Goal: Task Accomplishment & Management: Use online tool/utility

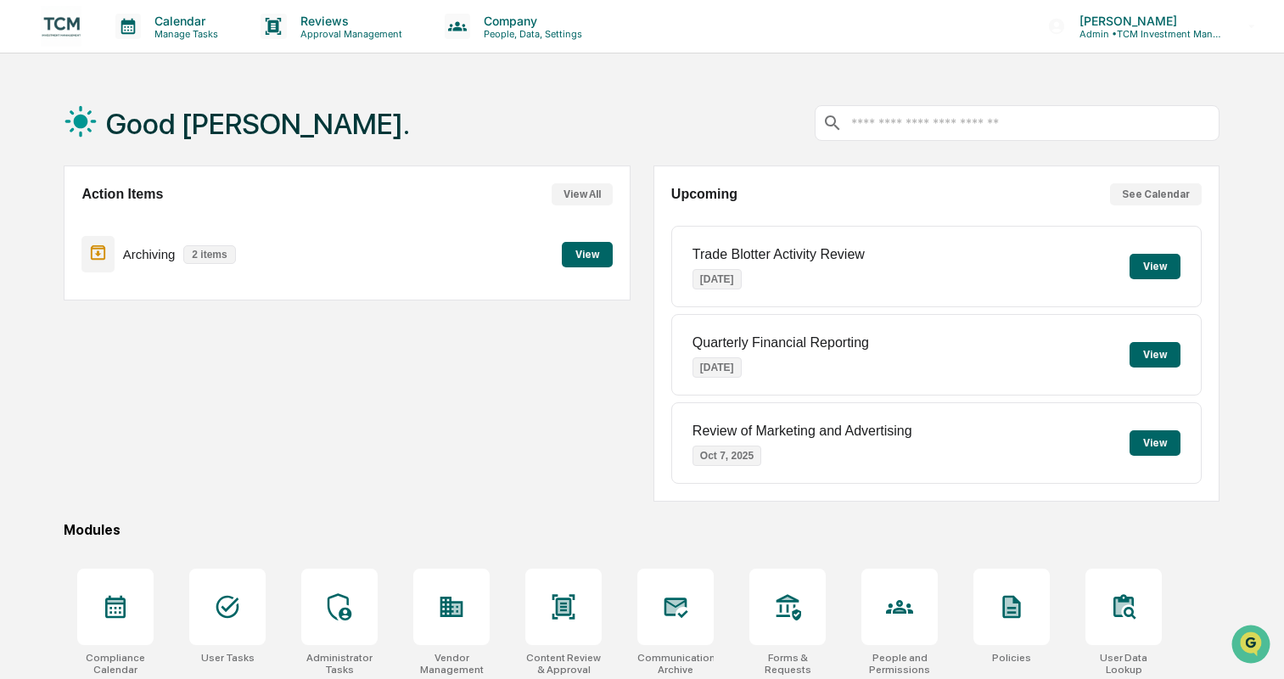
click at [599, 240] on div "Archiving 2 items View" at bounding box center [346, 254] width 530 height 57
click at [589, 255] on button "View" at bounding box center [587, 254] width 51 height 25
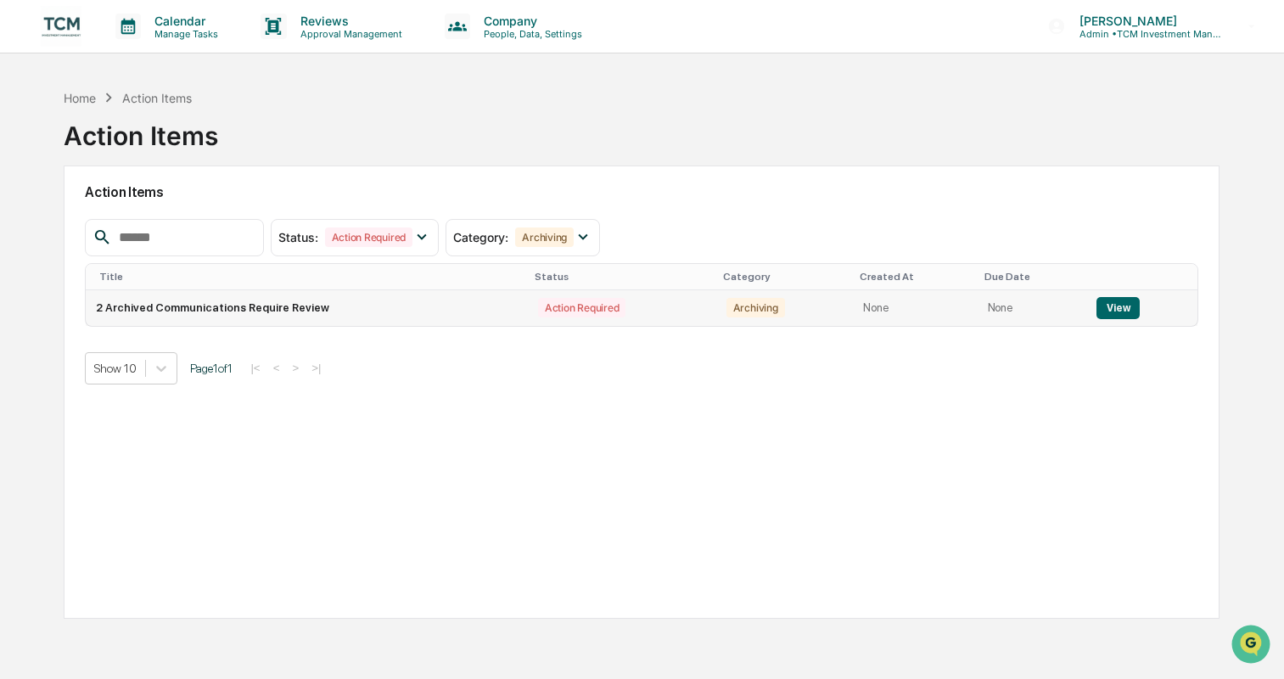
click at [405, 304] on td "2 Archived Communications Require Review" at bounding box center [307, 308] width 442 height 36
click at [1112, 311] on button "View" at bounding box center [1117, 308] width 43 height 22
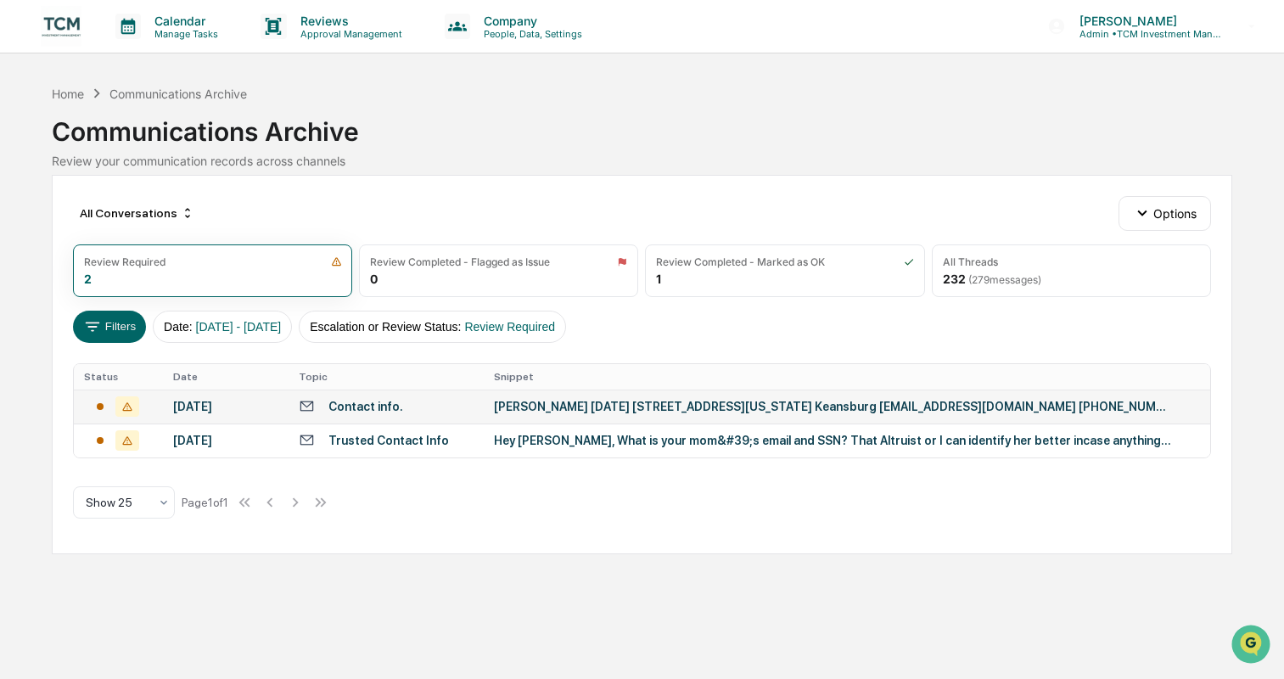
click at [411, 412] on div "Contact info." at bounding box center [387, 406] width 176 height 16
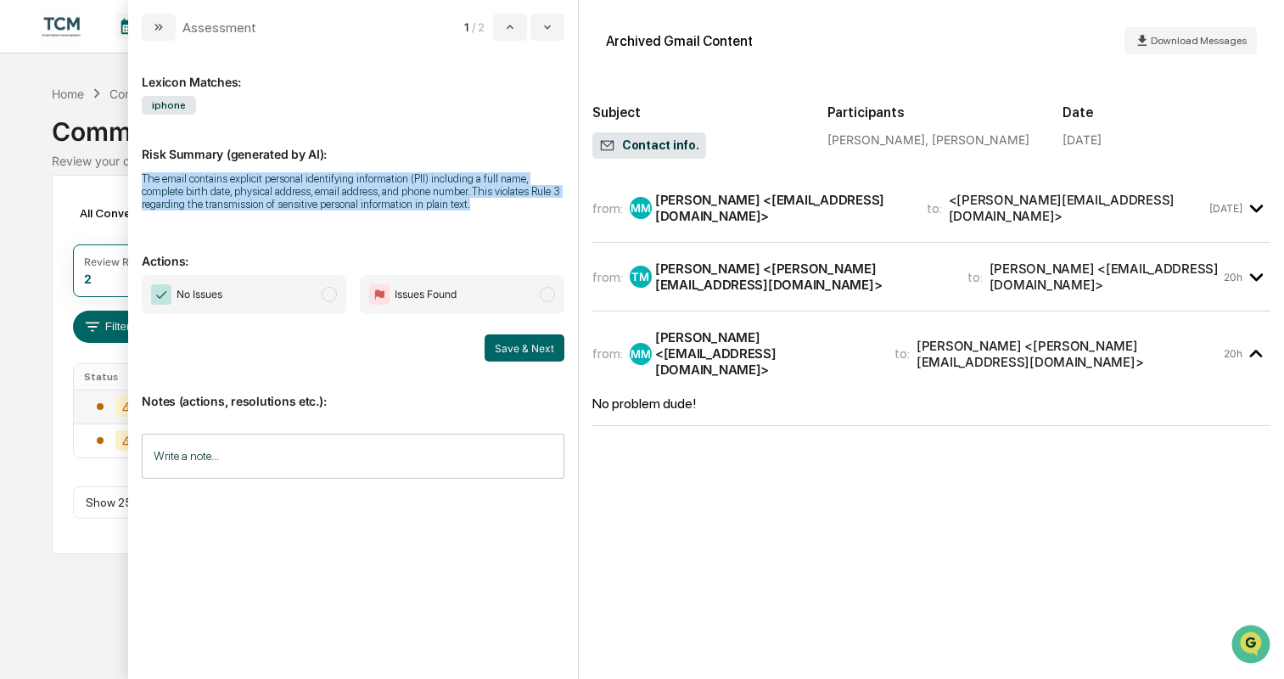
drag, startPoint x: 419, startPoint y: 205, endPoint x: 138, endPoint y: 183, distance: 281.7
click at [138, 183] on div "Lexicon Matches: iphone Risk Summary (generated by AI): The email contains expl…" at bounding box center [353, 360] width 450 height 638
copy div "The email contains explicit personal identifying information (PII) including a …"
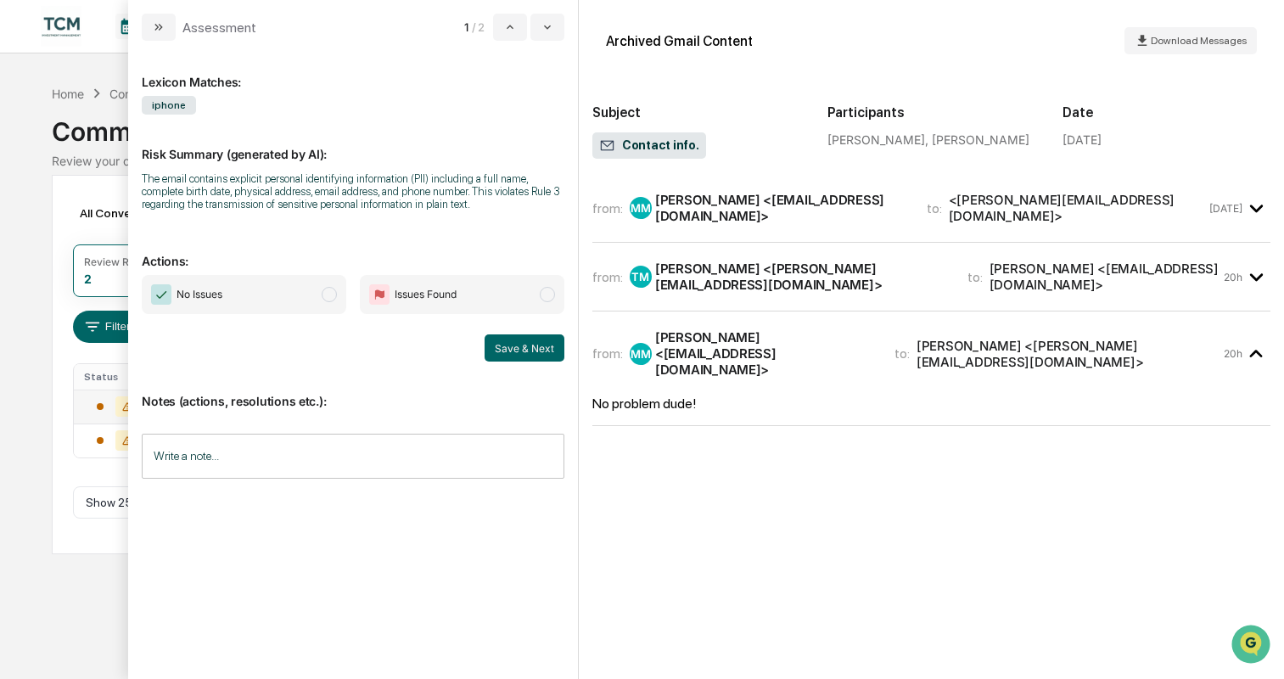
click at [98, 193] on div "All Conversations Options Review Required 2 Review Completed - Flagged as Issue…" at bounding box center [642, 364] width 1181 height 379
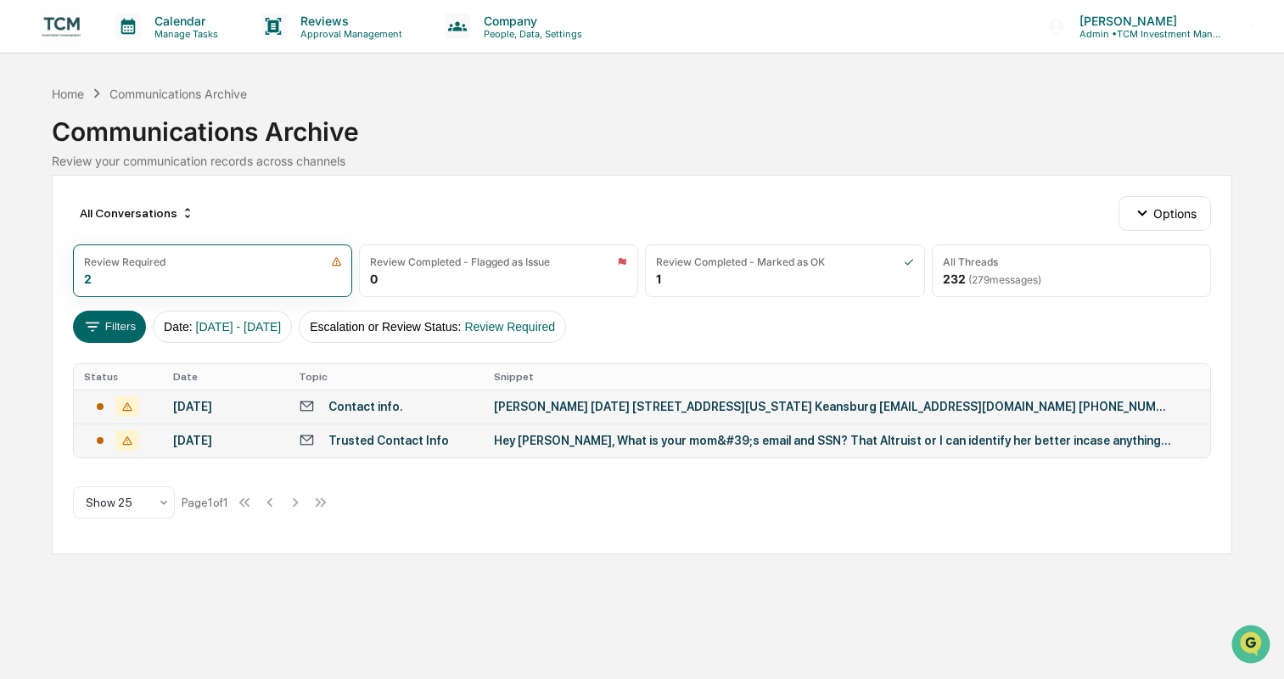
click at [423, 448] on div "Trusted Contact Info" at bounding box center [387, 440] width 176 height 16
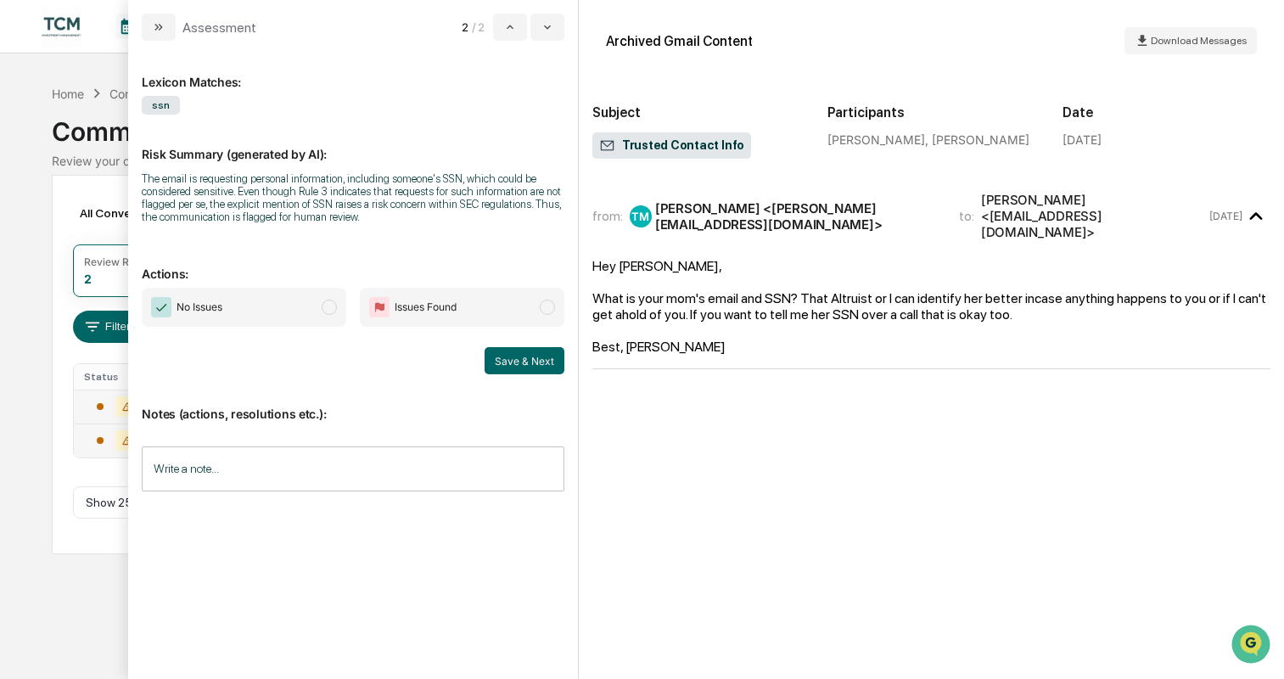
click at [331, 307] on span "modal" at bounding box center [329, 306] width 15 height 15
click at [529, 365] on button "Save & Next" at bounding box center [524, 360] width 80 height 27
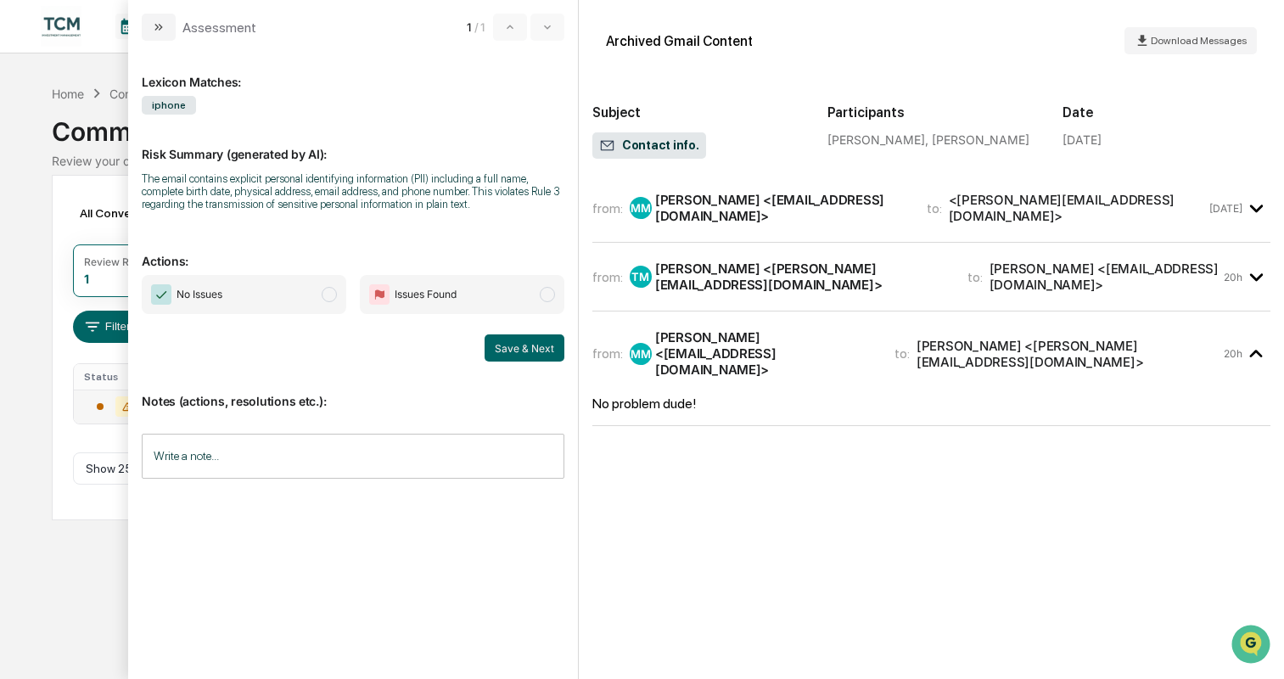
click at [327, 297] on span "modal" at bounding box center [329, 294] width 15 height 15
click at [518, 343] on button "Save & Next" at bounding box center [524, 347] width 80 height 27
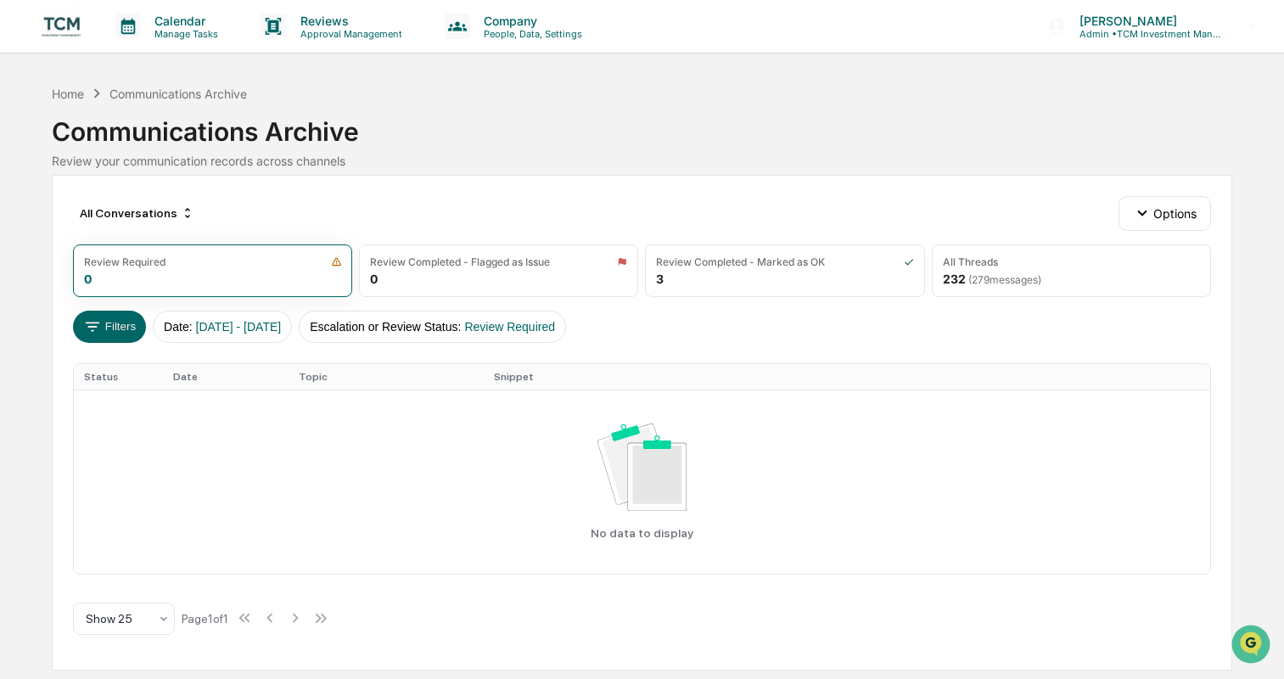
click at [62, 23] on img at bounding box center [61, 26] width 41 height 41
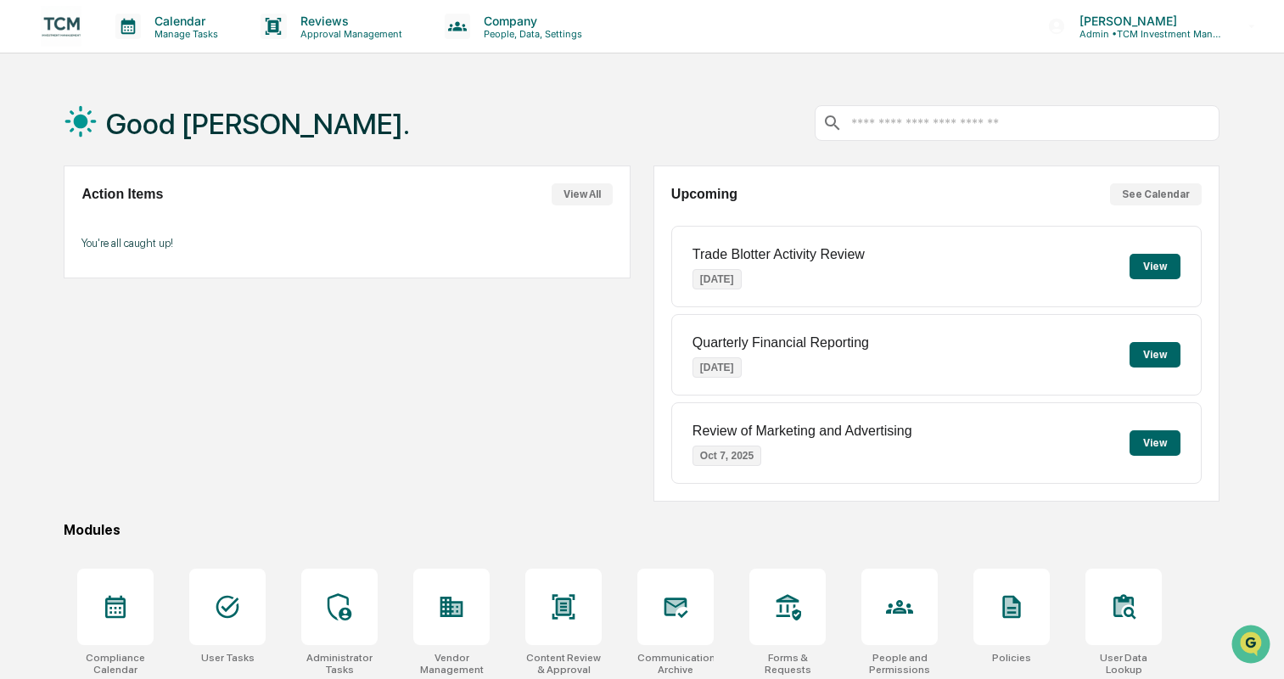
click at [589, 194] on button "View All" at bounding box center [581, 194] width 61 height 22
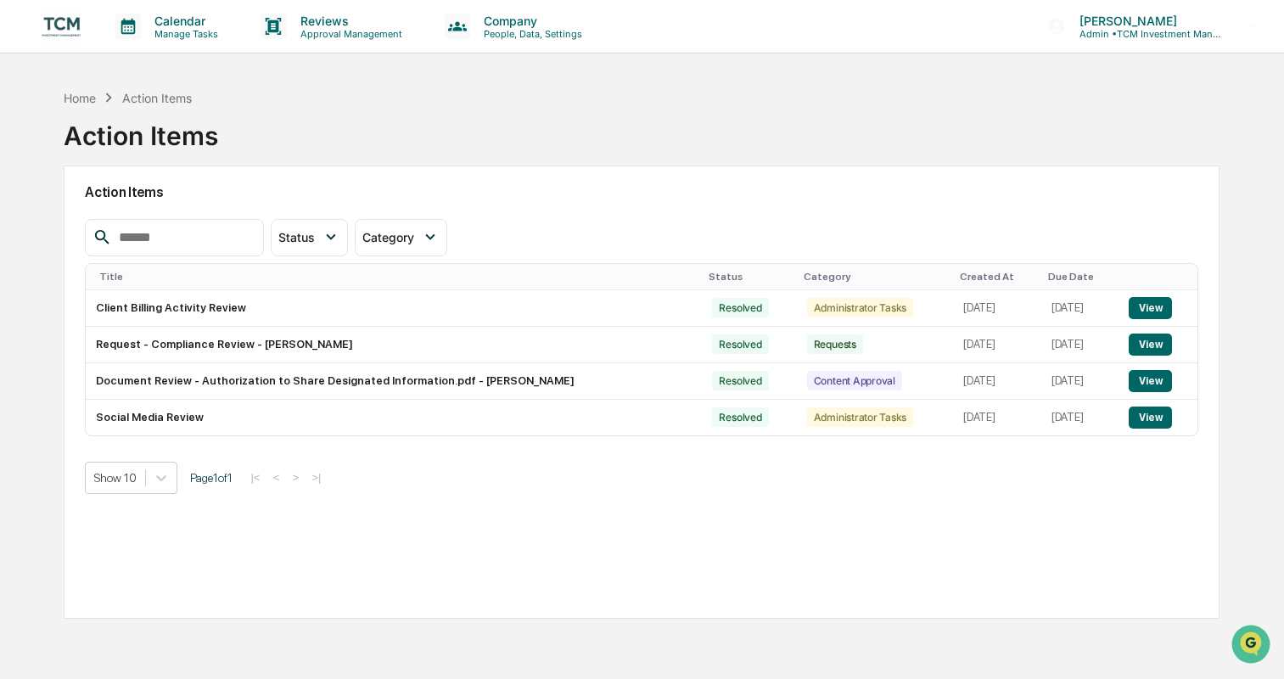
click at [49, 20] on img at bounding box center [61, 26] width 41 height 41
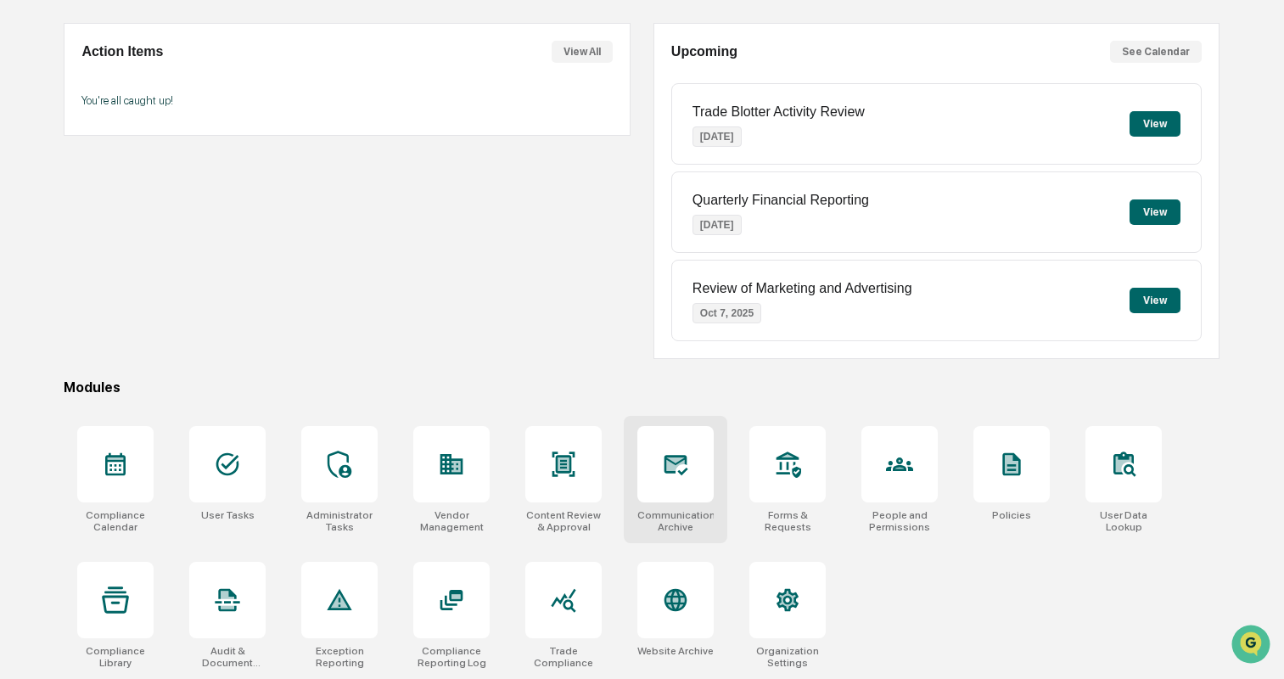
scroll to position [159, 0]
click at [688, 450] on icon at bounding box center [675, 463] width 27 height 27
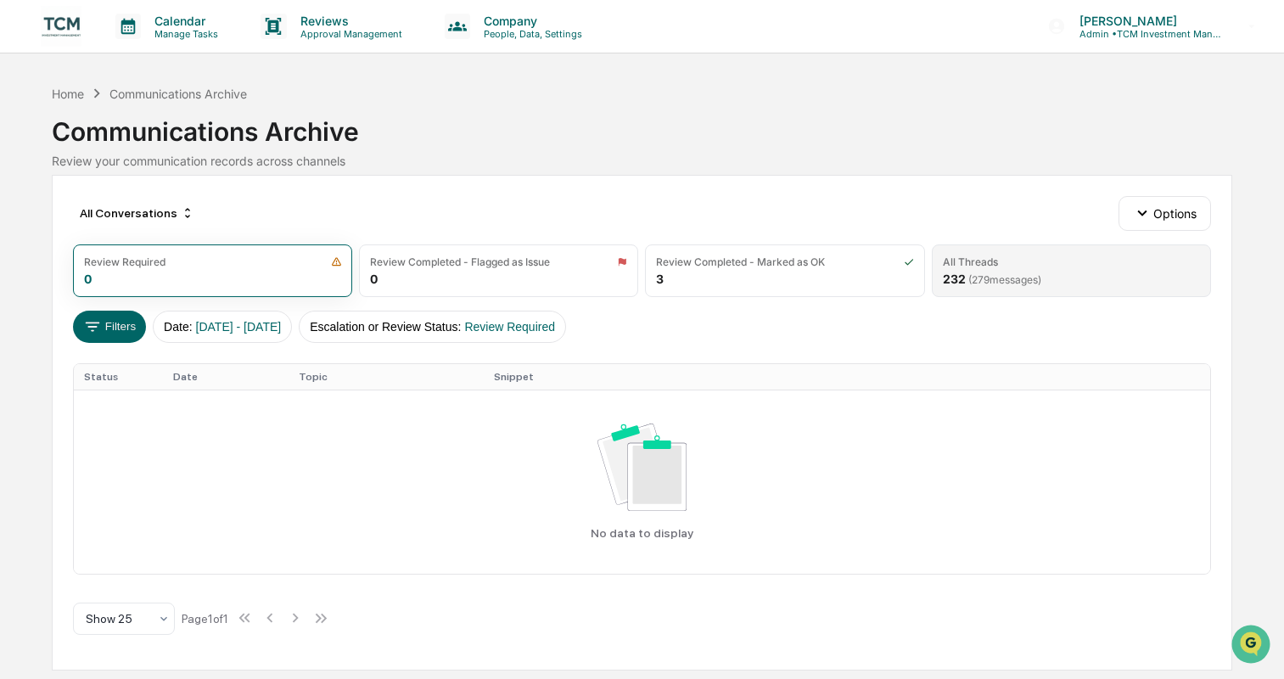
click at [1101, 277] on div "All Threads 232 ( 279 messages)" at bounding box center [1071, 270] width 279 height 53
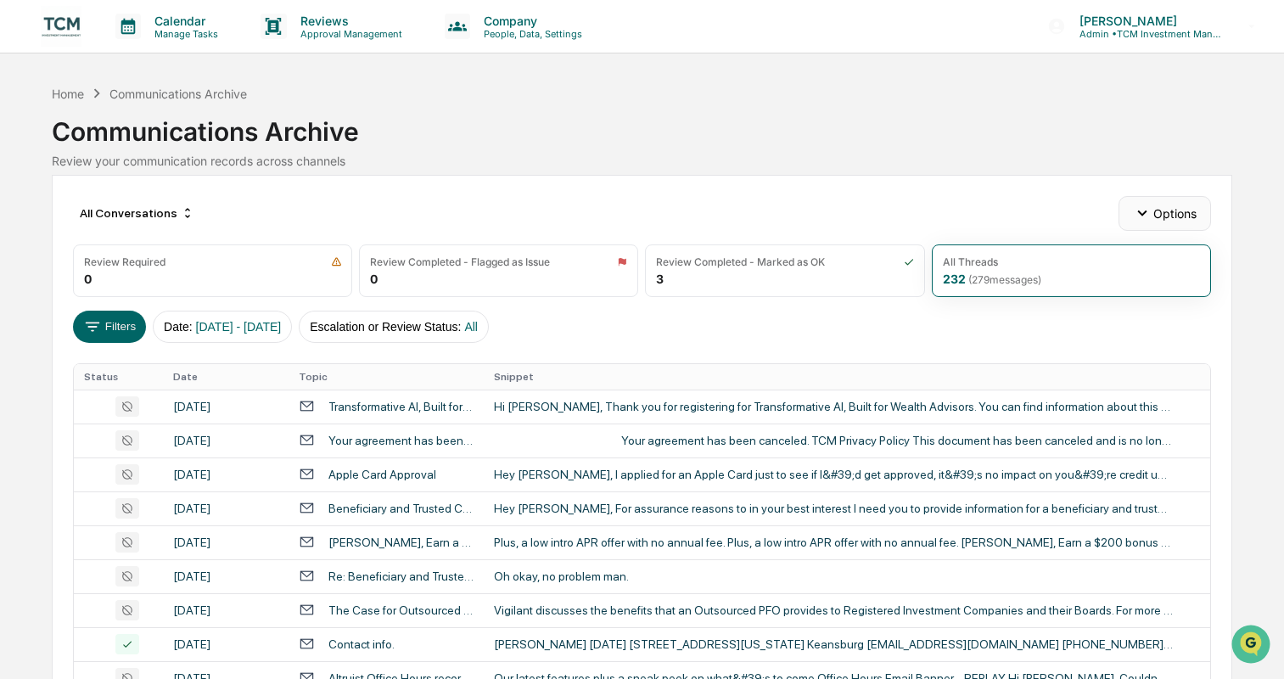
click at [1155, 208] on button "Options" at bounding box center [1164, 213] width 92 height 34
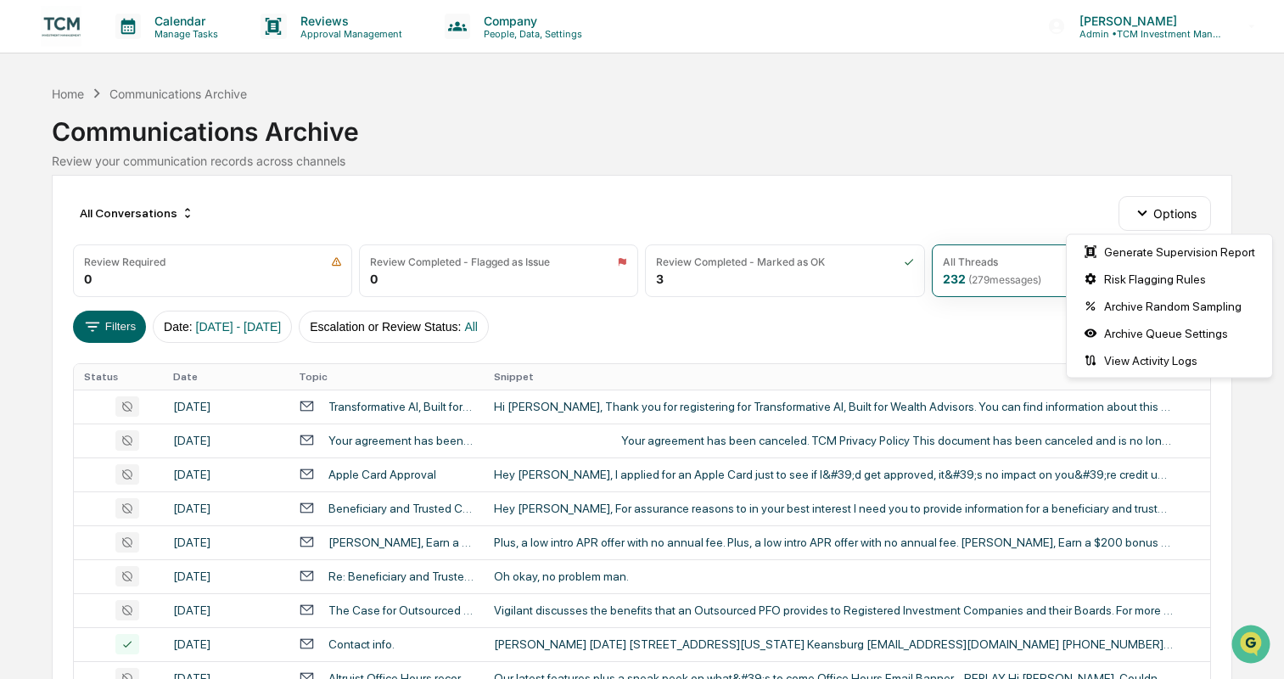
click at [1088, 207] on div "All Conversations Options" at bounding box center [642, 213] width 1139 height 34
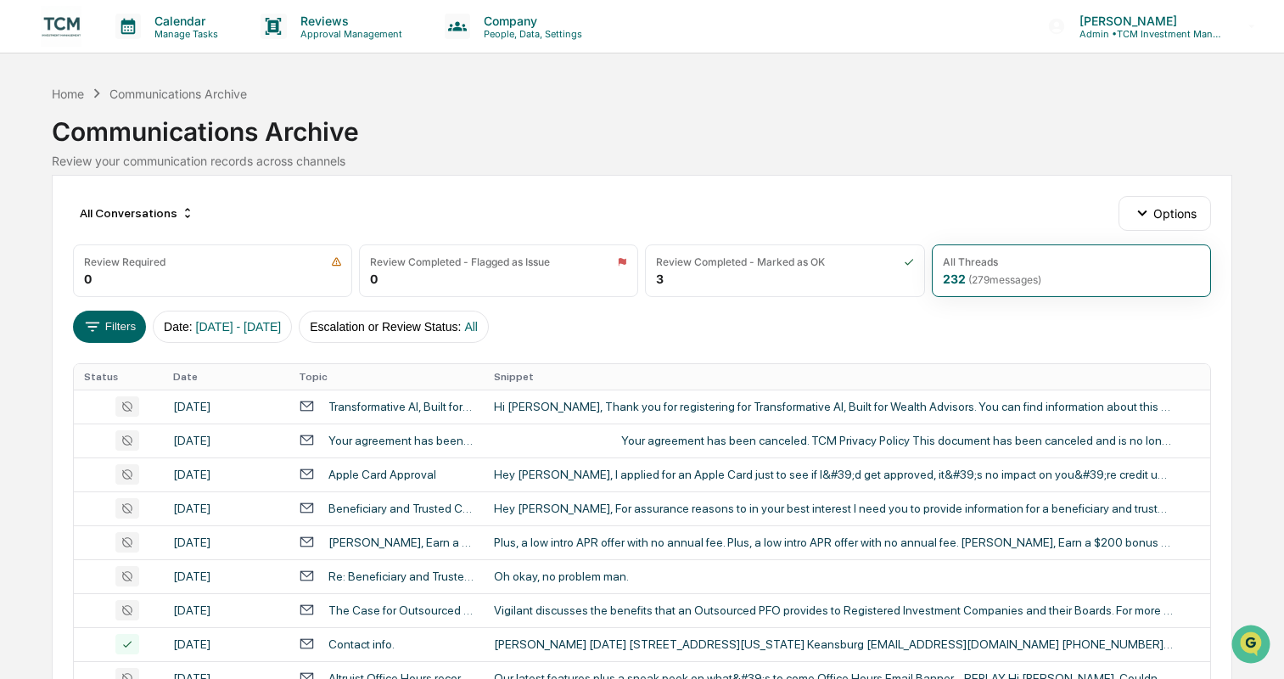
click at [1071, 210] on div "All Conversations Options" at bounding box center [642, 213] width 1139 height 34
